Goal: Task Accomplishment & Management: Complete application form

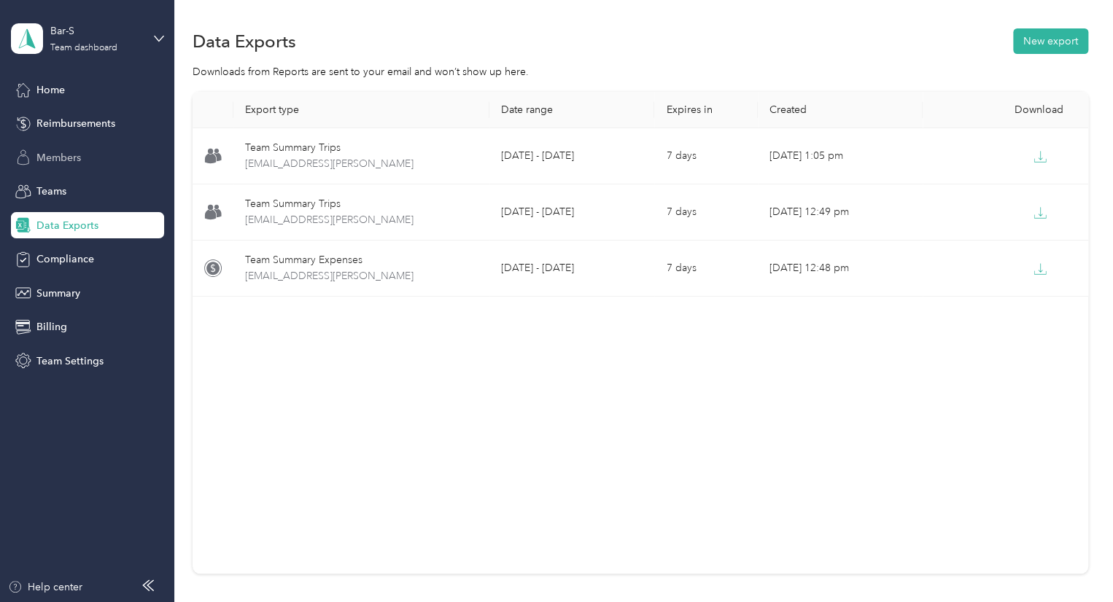
click at [84, 164] on div "Members" at bounding box center [87, 157] width 153 height 26
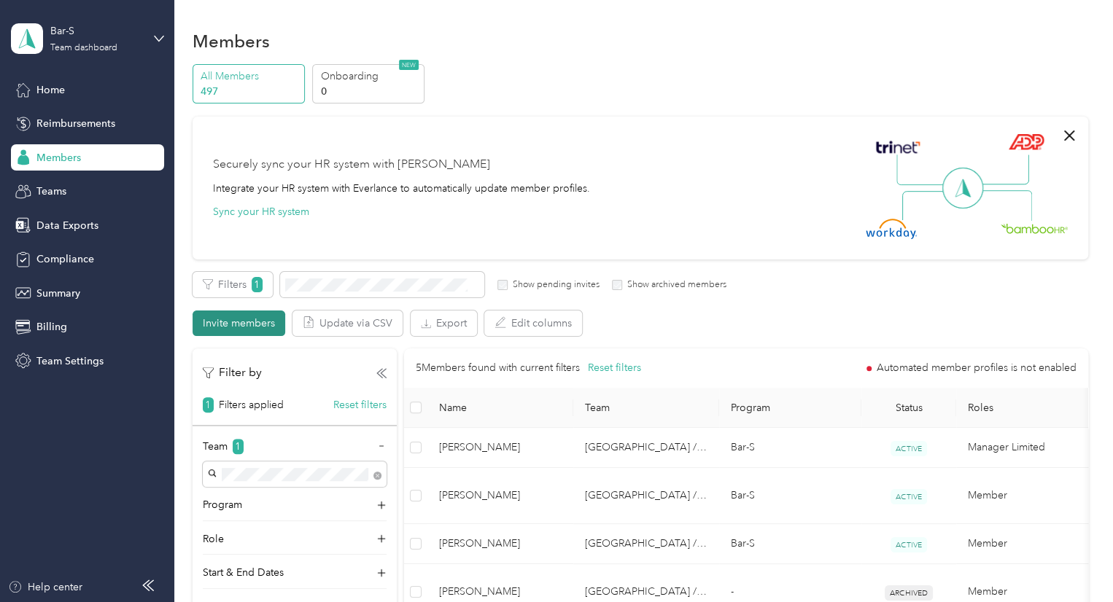
click at [268, 318] on button "Invite members" at bounding box center [239, 324] width 93 height 26
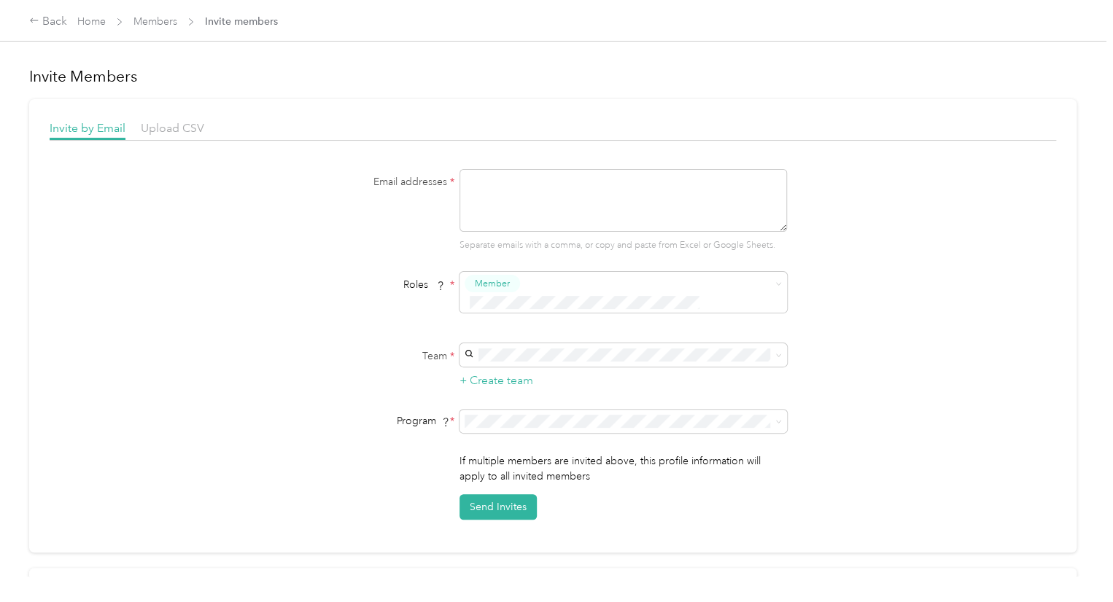
click at [166, 117] on div "Invite by Email Upload CSV Email addresses * Separate emails with a comma, or c…" at bounding box center [552, 326] width 1047 height 454
click at [172, 125] on span "Upload CSV" at bounding box center [172, 128] width 63 height 14
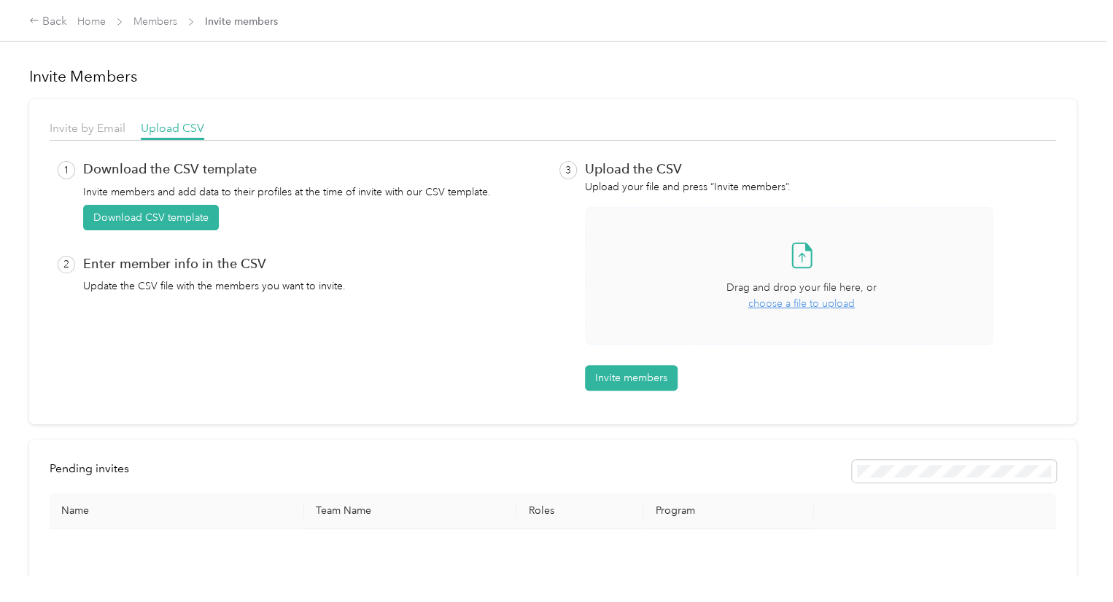
click at [793, 300] on span "choose a file to upload" at bounding box center [801, 304] width 106 height 12
click at [806, 301] on span "choose a file to upload" at bounding box center [801, 304] width 106 height 12
click at [642, 373] on button "Invite members" at bounding box center [631, 378] width 93 height 26
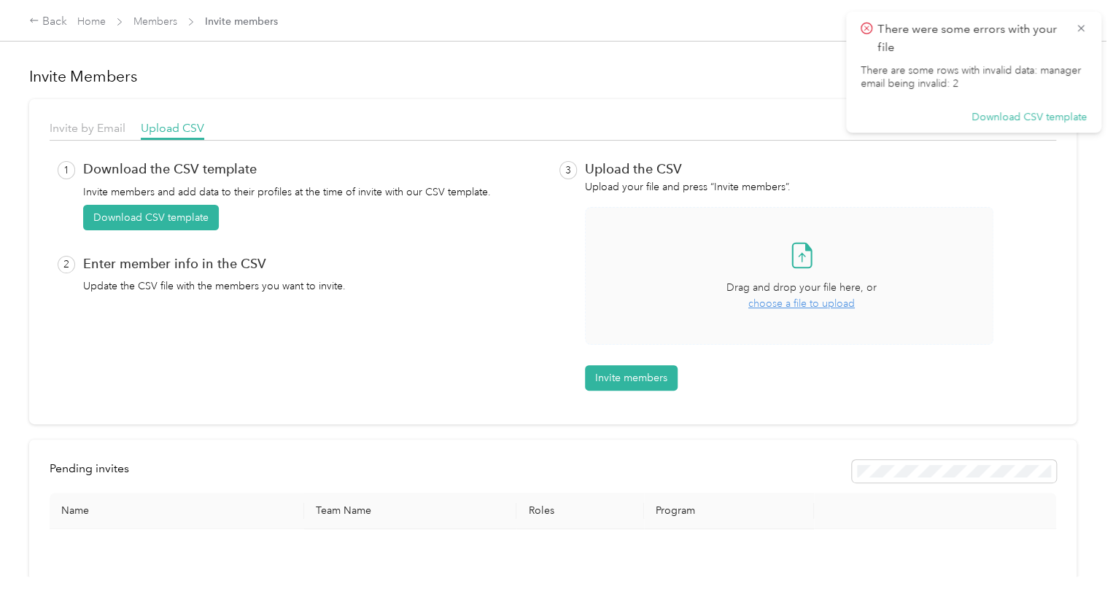
click at [792, 263] on icon at bounding box center [801, 255] width 19 height 24
click at [1082, 28] on icon at bounding box center [1081, 28] width 12 height 13
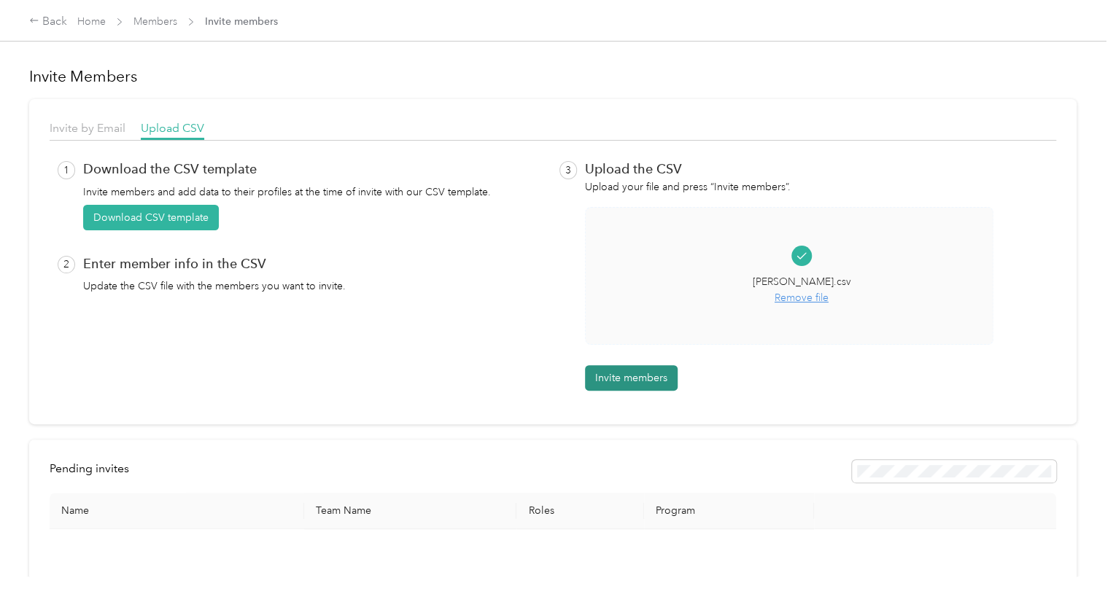
click at [631, 379] on button "Invite members" at bounding box center [631, 378] width 93 height 26
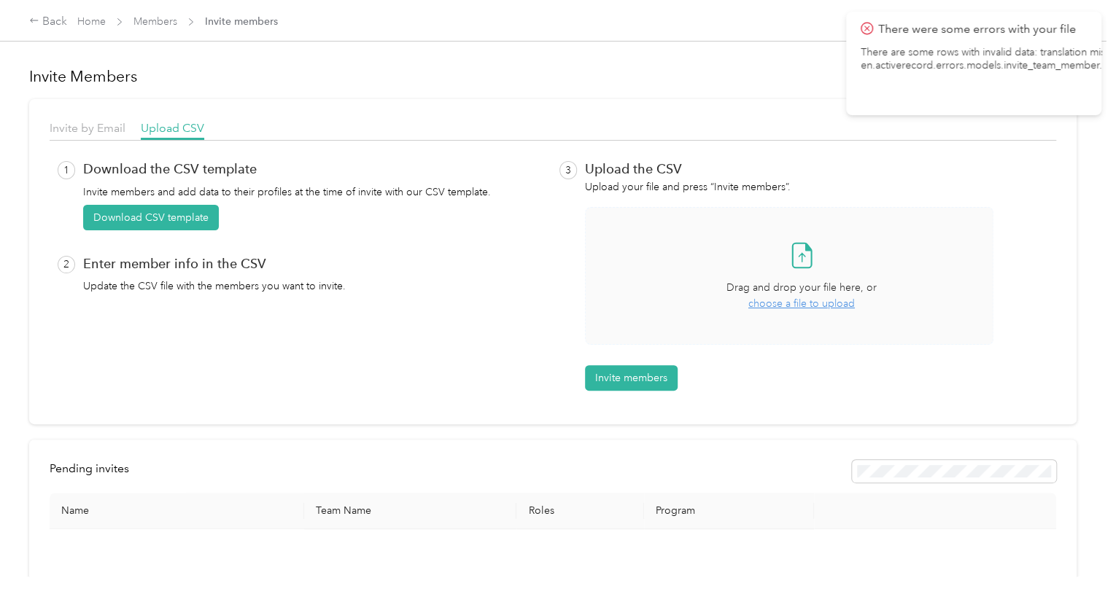
click at [818, 266] on div "Take a photo or choose a photo from your library Drag and drop your file here, …" at bounding box center [801, 275] width 408 height 113
click at [619, 368] on button "Invite members" at bounding box center [631, 378] width 93 height 26
click at [768, 316] on div "Take a photo or choose a photo from your library Drag and drop your file here, …" at bounding box center [801, 275] width 408 height 113
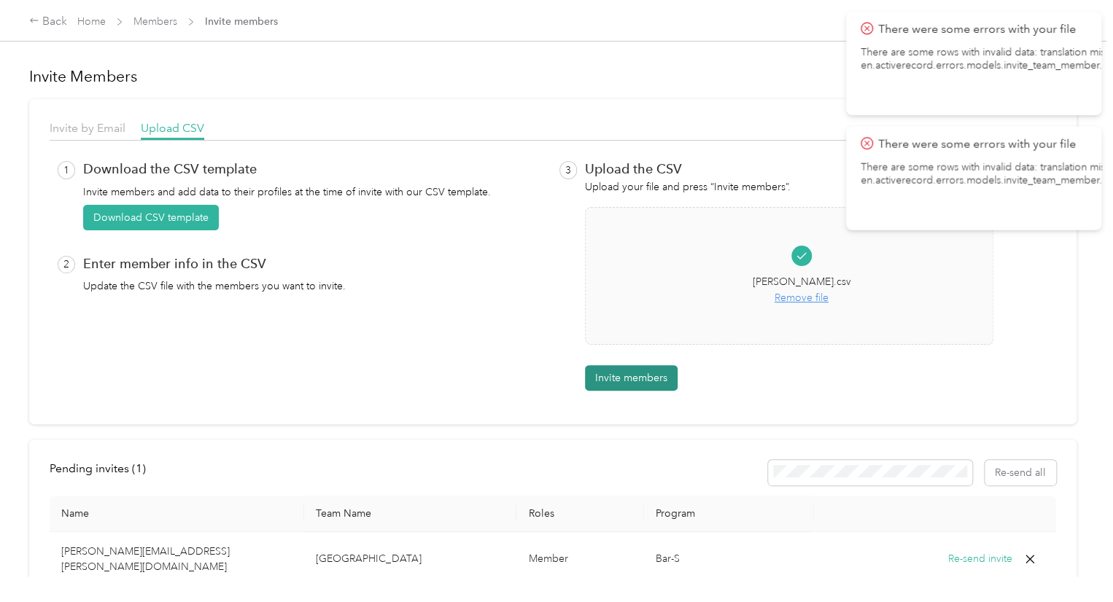
click at [623, 383] on button "Invite members" at bounding box center [631, 378] width 93 height 26
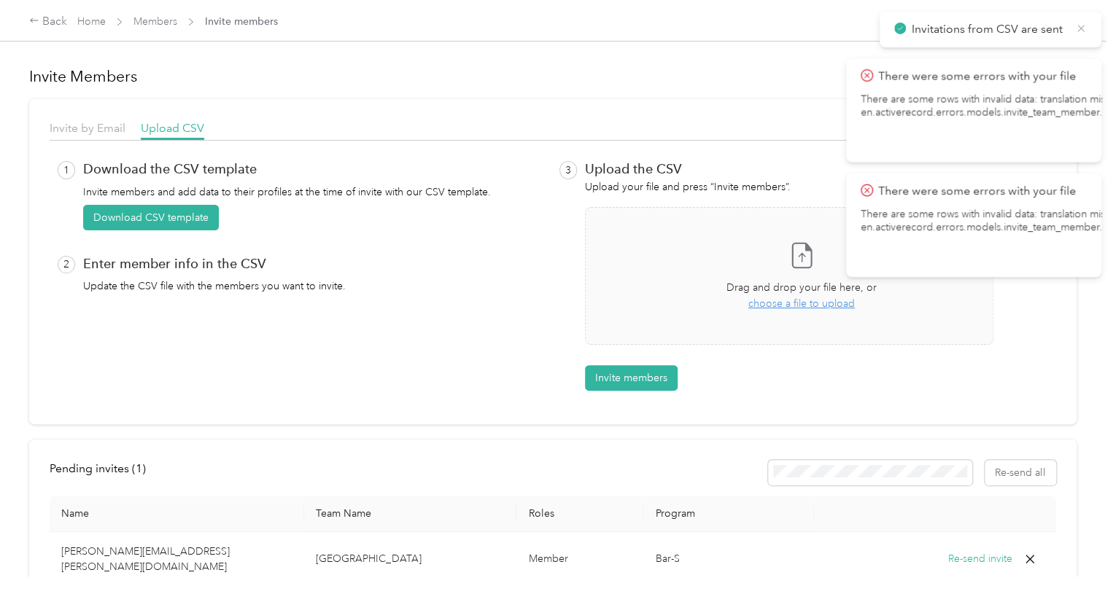
click at [1081, 30] on icon at bounding box center [1081, 28] width 12 height 13
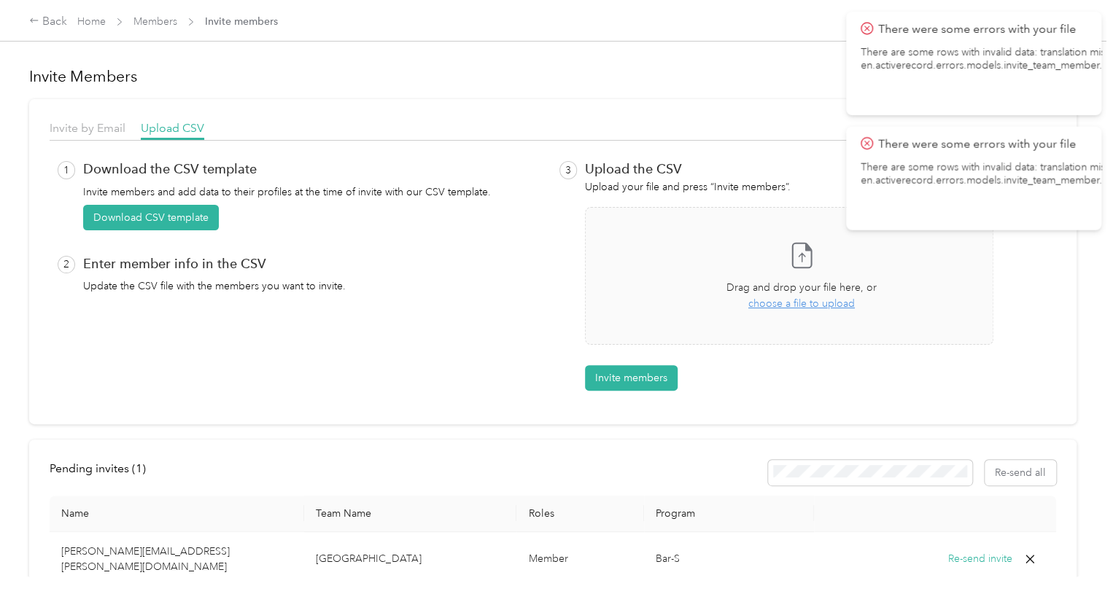
click at [1082, 30] on p "There were some errors with your file" at bounding box center [1036, 29] width 317 height 18
click at [1021, 255] on div "Upload the CSV Upload your file and press “Invite members”. Take a photo or cho…" at bounding box center [817, 276] width 464 height 230
